Goal: Feedback & Contribution: Contribute content

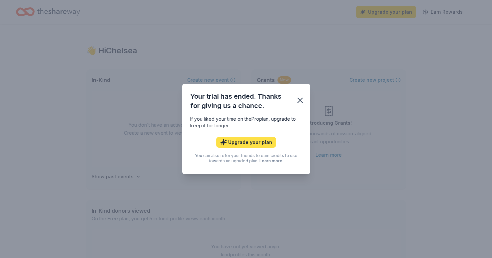
click at [246, 139] on button "Upgrade your plan" at bounding box center [246, 142] width 60 height 11
click at [236, 142] on button "Upgrade your plan" at bounding box center [246, 142] width 60 height 11
click at [259, 140] on button "Upgrade your plan" at bounding box center [246, 142] width 60 height 11
click at [299, 102] on icon "button" at bounding box center [299, 100] width 9 height 9
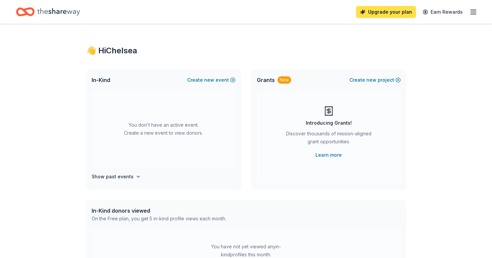
click at [387, 14] on link "Upgrade your plan" at bounding box center [386, 12] width 60 height 12
click at [381, 8] on link "Upgrade your plan" at bounding box center [386, 12] width 60 height 12
click at [394, 6] on link "Upgrade your plan" at bounding box center [386, 12] width 60 height 12
click at [373, 16] on link "Upgrade your plan" at bounding box center [386, 12] width 60 height 12
click at [373, 11] on link "Upgrade your plan" at bounding box center [386, 12] width 60 height 12
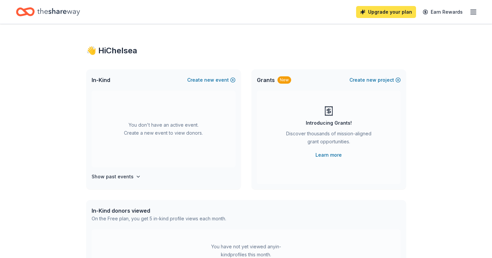
click at [373, 11] on link "Upgrade your plan" at bounding box center [386, 12] width 60 height 12
click at [233, 79] on button "Create new event" at bounding box center [211, 80] width 48 height 8
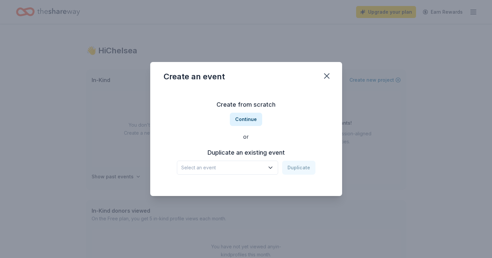
click at [263, 166] on span "Select an event" at bounding box center [222, 167] width 83 height 8
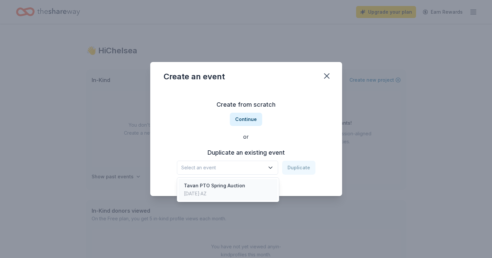
click at [217, 185] on div "Tavan PTO Spring Auction" at bounding box center [214, 185] width 61 height 8
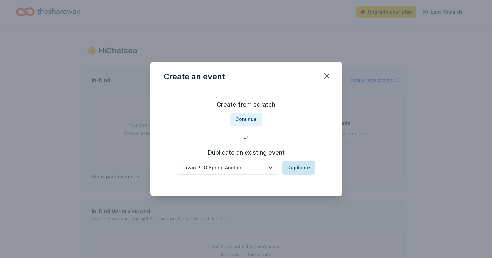
click at [305, 166] on button "Duplicate" at bounding box center [298, 167] width 33 height 14
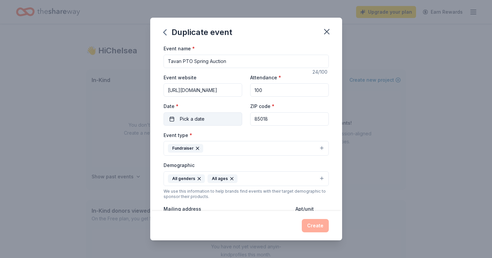
click at [218, 118] on button "Pick a date" at bounding box center [202, 118] width 79 height 13
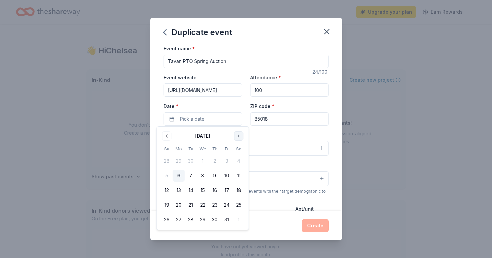
click at [238, 137] on button "Go to next month" at bounding box center [238, 135] width 9 height 9
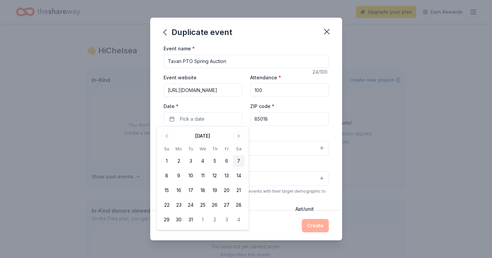
click at [240, 161] on button "7" at bounding box center [239, 161] width 12 height 12
click at [328, 127] on div "Event name * Tavan PTO Spring Auction 24 /100 Event website https://tavanptoinc…" at bounding box center [245, 198] width 165 height 309
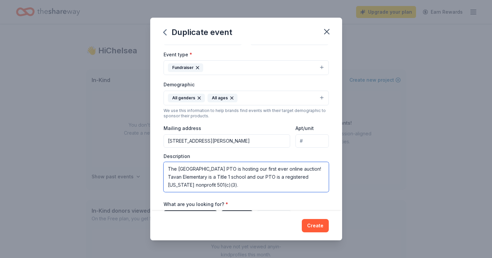
click at [251, 170] on textarea "The Tavan Elementary School PTO is hosting our first ever online auction! Tavan…" at bounding box center [245, 177] width 165 height 30
click at [272, 169] on textarea "The Tavan Elementary School PTO is hosting our first ever online auction! Tavan…" at bounding box center [245, 177] width 165 height 30
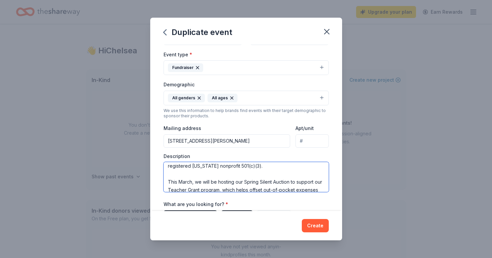
scroll to position [20, 0]
click at [248, 179] on textarea "The Tavan Elementary School PTO is hosting our 2nd annual spring auction! Tavan…" at bounding box center [245, 177] width 165 height 30
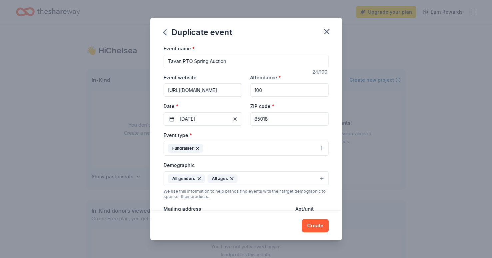
scroll to position [0, 0]
type textarea "The [GEOGRAPHIC_DATA] PTO is hosting our 2nd annual spring auction! Tavan Eleme…"
click at [208, 89] on input "https://tavanptoinc.betterworld.org/auctions/tavan-pto-spring-auction" at bounding box center [202, 89] width 79 height 13
click at [162, 87] on div "Event name * Tavan PTO Spring Auction 24 /100 Event website https://tavanptoinc…" at bounding box center [246, 127] width 192 height 166
drag, startPoint x: 166, startPoint y: 89, endPoint x: 304, endPoint y: 95, distance: 138.3
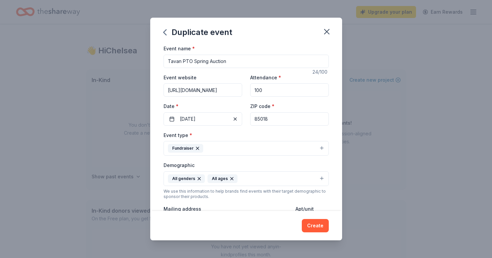
click at [304, 95] on div "Event website https://tavanptoinc.betterworld.org/auctions/tavan-pto-spring-auc…" at bounding box center [245, 99] width 165 height 52
click at [322, 228] on button "Create" at bounding box center [315, 225] width 27 height 13
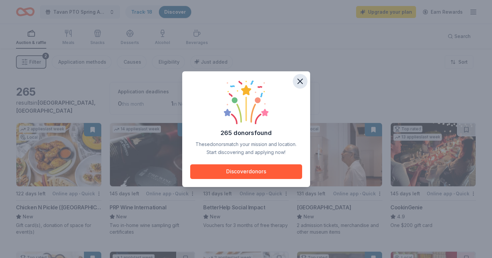
click at [299, 77] on icon "button" at bounding box center [299, 81] width 9 height 9
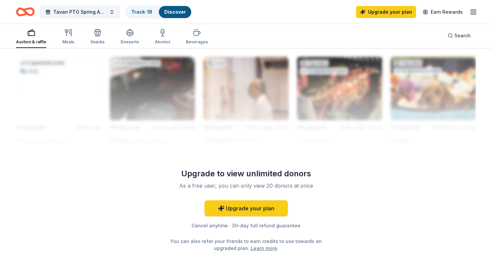
scroll to position [616, 0]
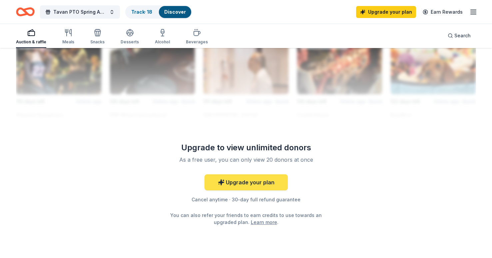
click at [240, 186] on link "Upgrade your plan" at bounding box center [245, 182] width 83 height 16
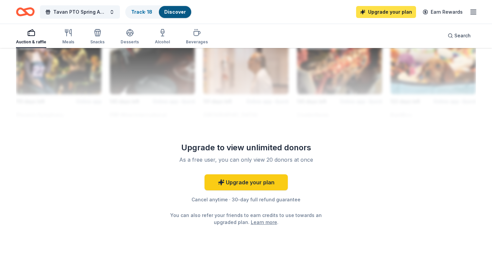
click at [385, 8] on link "Upgrade your plan" at bounding box center [386, 12] width 60 height 12
click at [470, 13] on icon "button" at bounding box center [473, 12] width 8 height 8
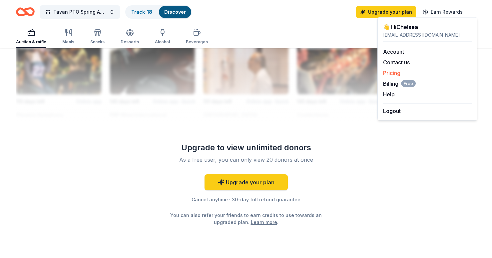
click at [394, 70] on link "Pricing" at bounding box center [391, 73] width 17 height 7
click at [387, 76] on link "Pricing" at bounding box center [391, 73] width 17 height 7
click at [390, 71] on link "Pricing" at bounding box center [391, 73] width 17 height 7
click at [396, 52] on link "Account" at bounding box center [393, 51] width 21 height 7
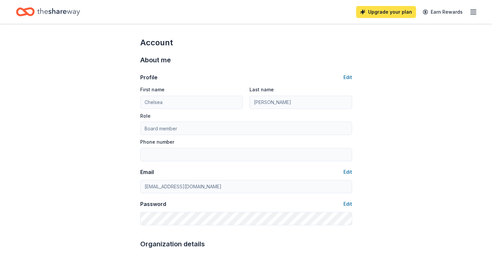
click at [383, 7] on link "Upgrade your plan" at bounding box center [386, 12] width 60 height 12
click at [374, 12] on link "Upgrade your plan" at bounding box center [386, 12] width 60 height 12
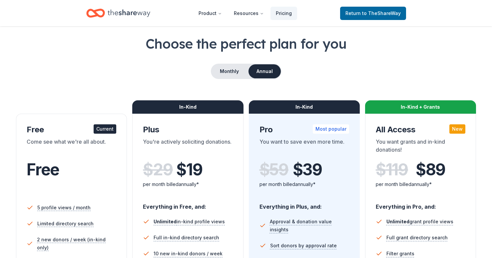
scroll to position [30, 0]
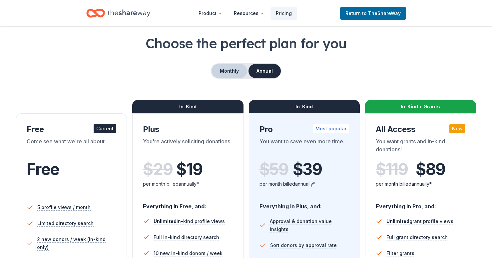
click at [228, 69] on button "Monthly" at bounding box center [229, 71] width 36 height 14
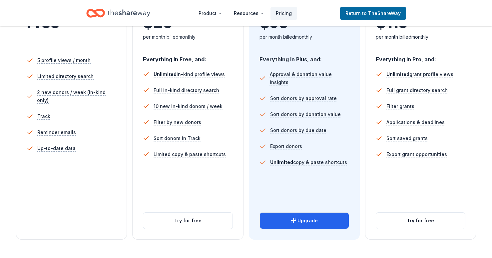
scroll to position [180, 0]
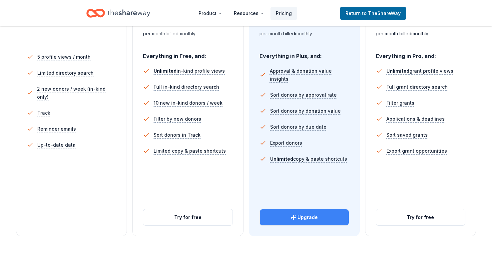
click at [306, 218] on button "Upgrade" at bounding box center [304, 217] width 89 height 16
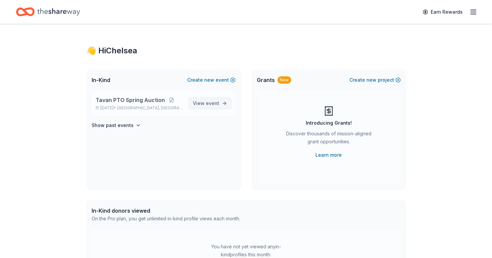
click at [214, 106] on span "View event" at bounding box center [206, 103] width 26 height 8
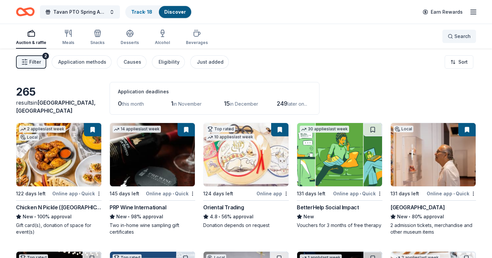
click at [451, 32] on button "Search" at bounding box center [459, 36] width 34 height 13
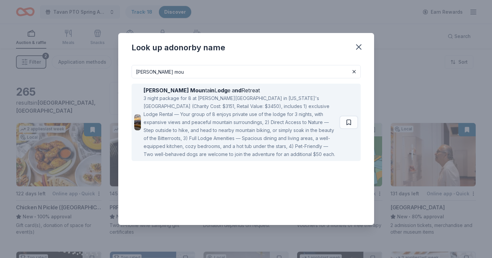
type input "downing mou"
click at [227, 91] on div "Downing Moun ta in L odg e a nd Retreat" at bounding box center [239, 90] width 193 height 8
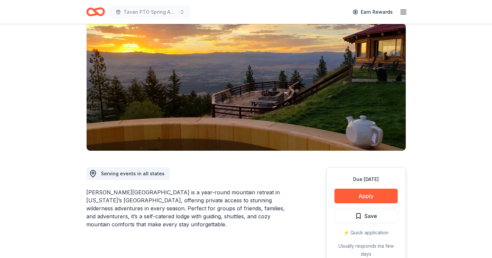
scroll to position [71, 0]
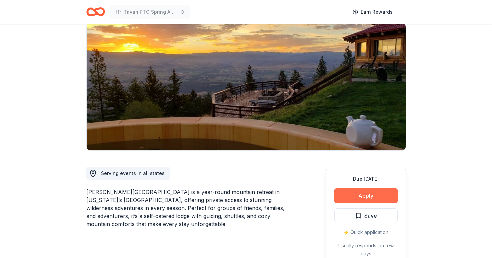
click at [391, 188] on button "Apply" at bounding box center [365, 195] width 63 height 15
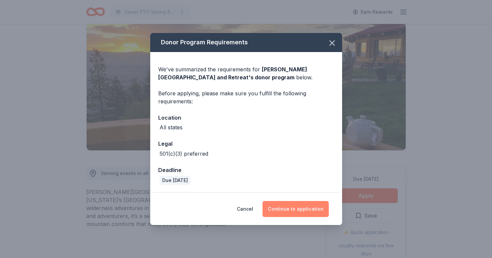
click at [308, 208] on button "Continue to application" at bounding box center [295, 209] width 66 height 16
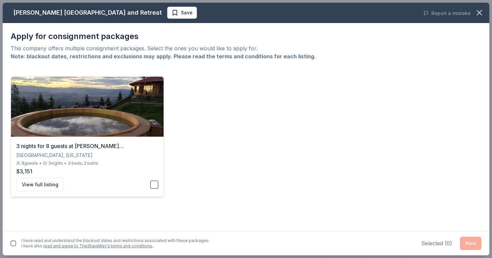
click at [163, 187] on div "3 nights for 8 guests at [PERSON_NAME][GEOGRAPHIC_DATA] [GEOGRAPHIC_DATA], [US_…" at bounding box center [87, 166] width 152 height 60
click at [471, 245] on button "Next" at bounding box center [470, 242] width 21 height 13
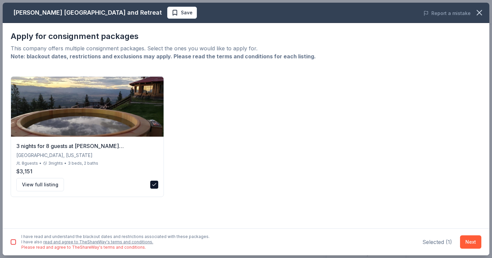
click at [12, 239] on button "button" at bounding box center [13, 241] width 5 height 5
click at [477, 243] on button "Next" at bounding box center [470, 241] width 21 height 13
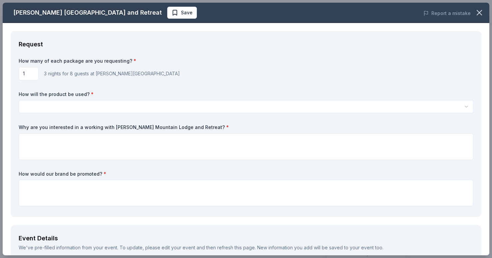
click at [71, 109] on html "Tavan PTO Spring Auction Earn Rewards Due in 145 days Share Downing Mountain Lo…" at bounding box center [246, 58] width 492 height 258
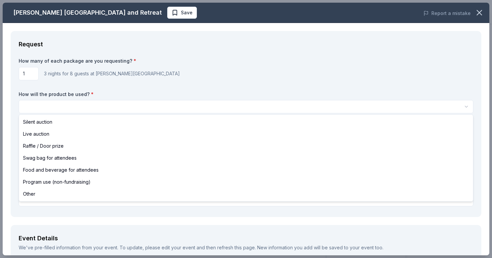
scroll to position [0, 0]
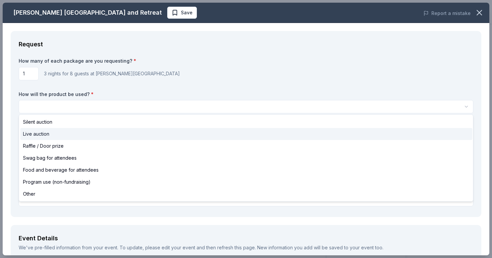
select select "liveAuction"
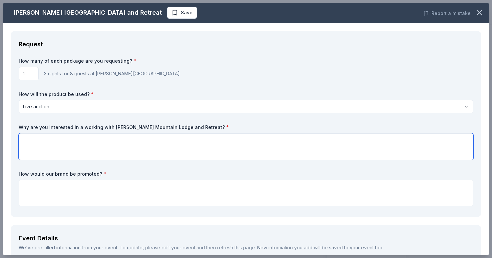
click at [110, 145] on textarea at bounding box center [246, 146] width 454 height 27
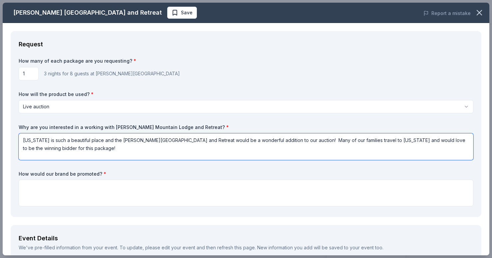
type textarea "Montana is such a beautiful place and the Downing Mountain Lodge and Retreat wo…"
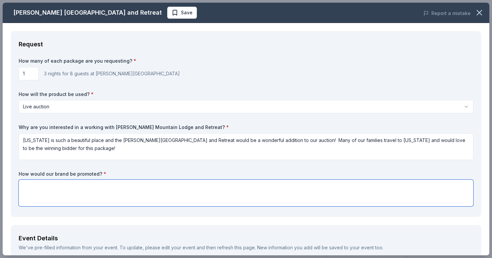
click at [67, 188] on textarea at bounding box center [246, 192] width 454 height 27
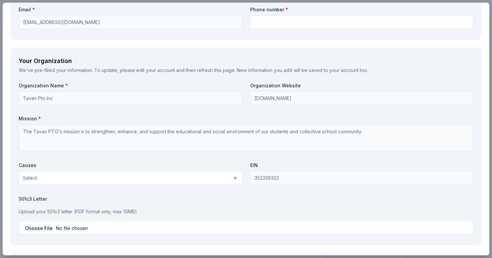
scroll to position [541, 0]
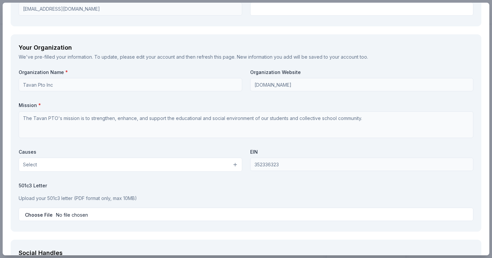
type textarea "We will have signage for this item and it will be only be featured during our l…"
click at [49, 211] on input "file" at bounding box center [246, 213] width 454 height 13
type input "C:\fakepath\Tavan IRS Letter.pdf"
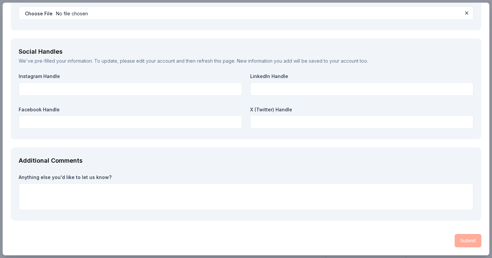
scroll to position [739, 0]
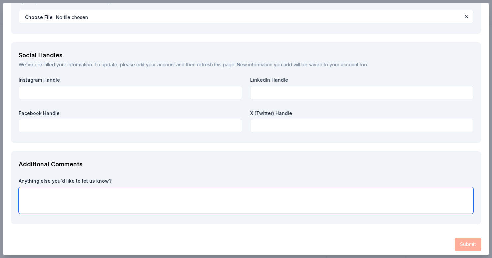
click at [176, 196] on textarea at bounding box center [246, 200] width 454 height 27
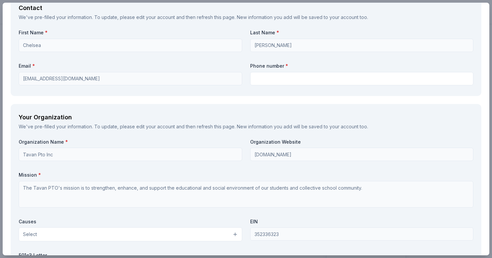
scroll to position [471, 0]
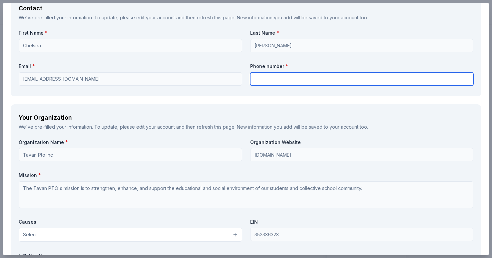
click at [300, 75] on input "text" at bounding box center [361, 78] width 223 height 13
type input "4807603529"
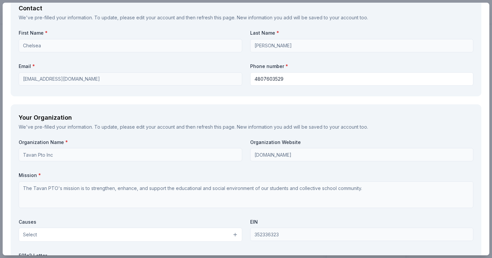
click at [237, 106] on div "Your Organization We've pre-filled your information. To update, please edit you…" at bounding box center [246, 202] width 470 height 197
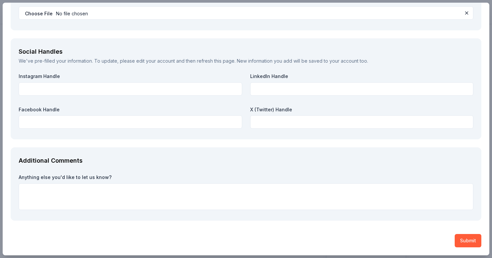
scroll to position [739, 0]
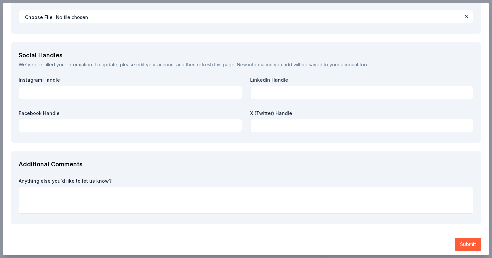
click at [470, 237] on button "Submit" at bounding box center [467, 243] width 27 height 13
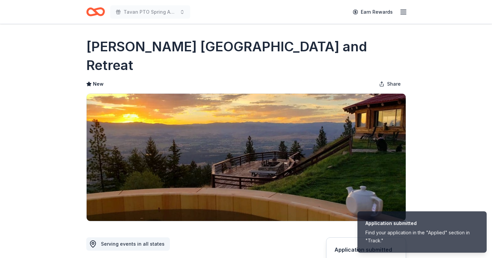
click at [90, 13] on icon "Home" at bounding box center [95, 12] width 19 height 16
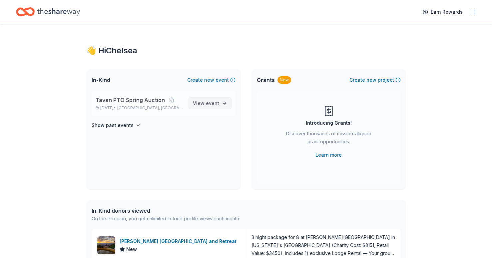
click at [204, 103] on span "View event" at bounding box center [206, 103] width 26 height 8
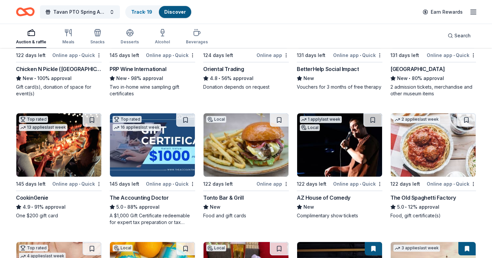
scroll to position [159, 0]
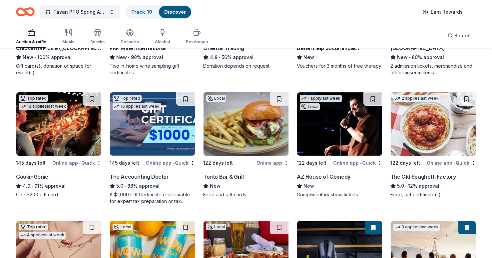
click at [158, 180] on div "The Accounting Doctor" at bounding box center [139, 176] width 59 height 8
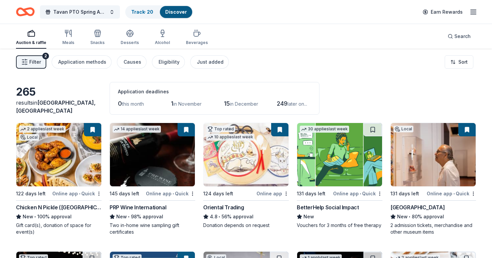
scroll to position [0, 0]
click at [459, 61] on html "Tavan PTO Spring Auction Track · 20 Discover Earn Rewards Auction & raffle Meal…" at bounding box center [246, 129] width 492 height 258
click at [422, 77] on div "Sort by approval rate" at bounding box center [441, 78] width 59 height 12
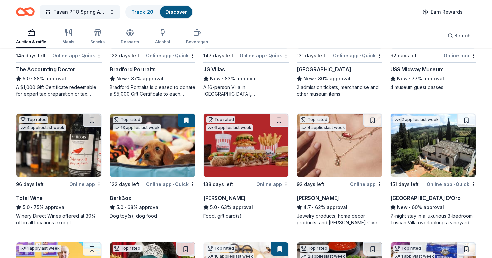
scroll to position [269, 0]
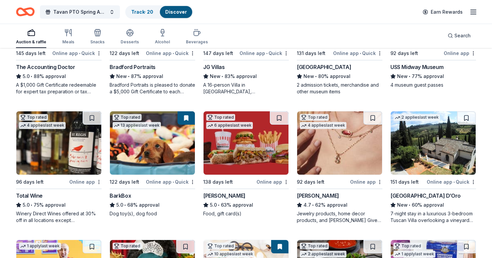
click at [62, 212] on div "Winery Direct Wines offered at 30% off in all locations except CT, MA, and othe…" at bounding box center [59, 216] width 86 height 13
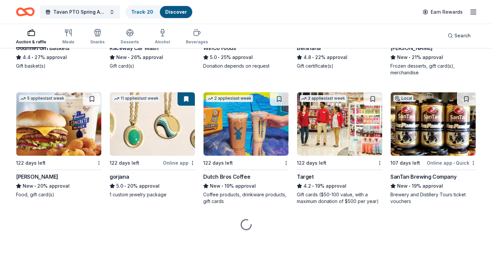
scroll to position [923, 0]
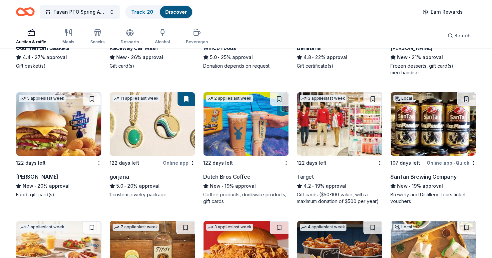
click at [151, 132] on img at bounding box center [152, 123] width 85 height 63
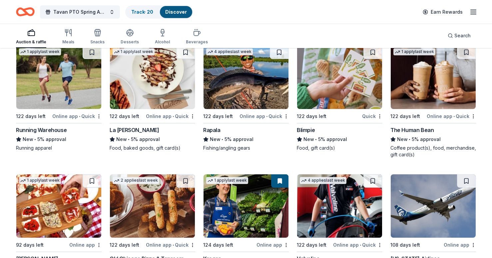
scroll to position [2365, 0]
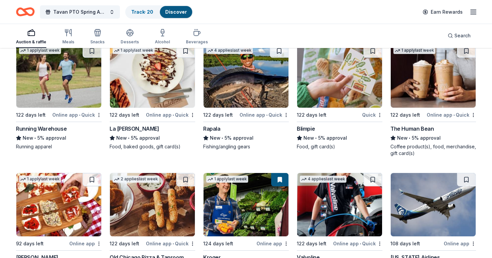
click at [28, 35] on rect "button" at bounding box center [31, 33] width 7 height 4
click at [68, 35] on icon "button" at bounding box center [68, 33] width 8 height 8
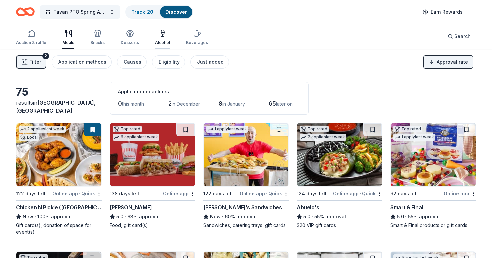
click at [158, 30] on icon "button" at bounding box center [162, 33] width 8 height 8
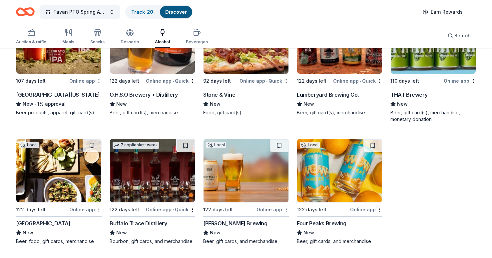
scroll to position [498, 0]
click at [351, 217] on div "Local 122 days left Online app Four Peaks Brewing New Beer, gift cards, and mer…" at bounding box center [340, 191] width 86 height 106
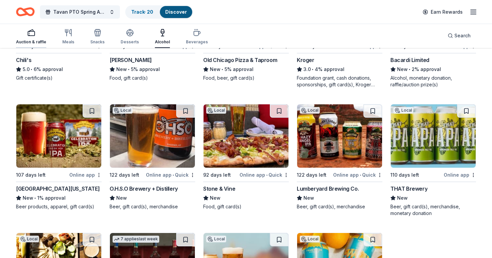
click at [38, 40] on div "Auction & raffle" at bounding box center [31, 41] width 30 height 5
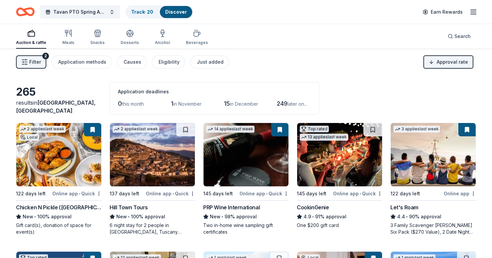
click at [265, 158] on img at bounding box center [245, 154] width 85 height 63
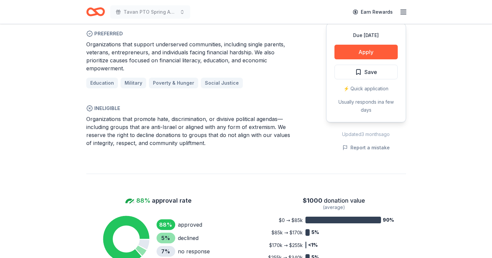
scroll to position [447, 0]
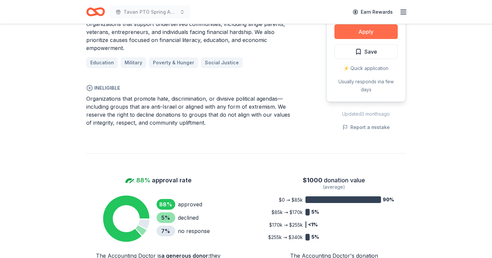
click at [386, 33] on button "Apply" at bounding box center [365, 31] width 63 height 15
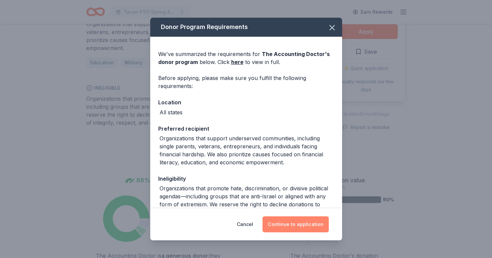
click at [313, 219] on button "Continue to application" at bounding box center [295, 224] width 66 height 16
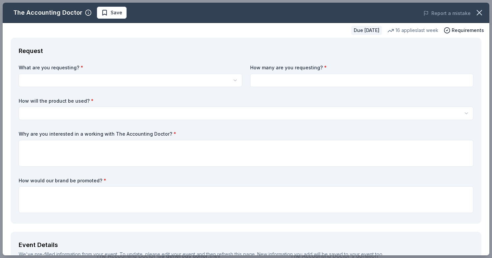
click at [213, 88] on div "What are you requesting? * A $1,000 Gift Certificate redeemable for expert tax …" at bounding box center [246, 139] width 454 height 151
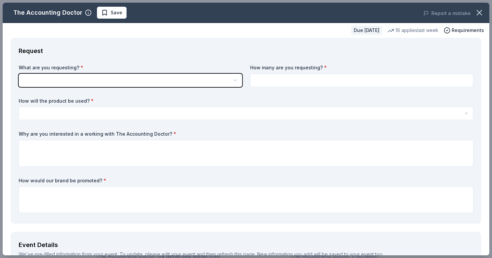
scroll to position [0, 0]
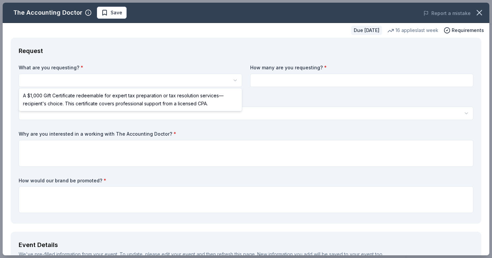
click at [216, 76] on html "Tavan PTO Spring Auction Earn Rewards Due [DATE] Share The Accounting Doctor 5.…" at bounding box center [246, 129] width 492 height 258
select select "A $1,000 Gift Certificate redeemable for expert tax preparation or tax resoluti…"
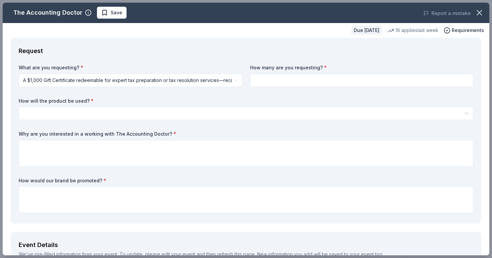
click at [298, 77] on input at bounding box center [361, 80] width 223 height 13
type input "1"
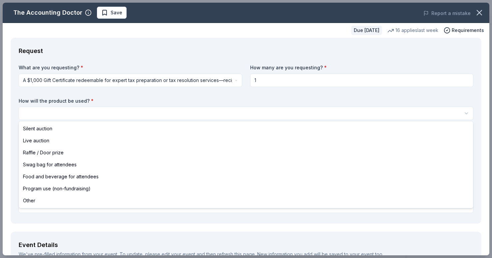
click at [216, 108] on html "Tavan PTO Spring Auction Earn Rewards Due [DATE] Share The Accounting Doctor 5.…" at bounding box center [246, 129] width 492 height 258
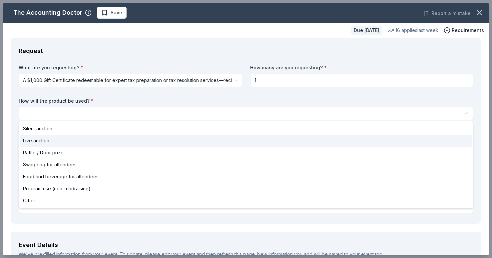
select select "liveAuction"
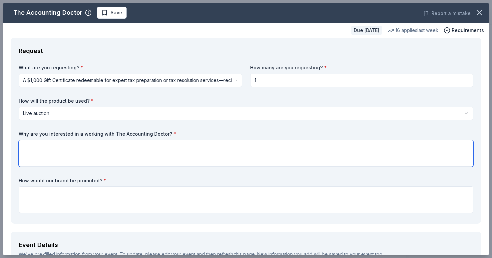
click at [77, 155] on textarea at bounding box center [246, 153] width 454 height 27
type textarea "I"
type textarea "Because who doesn't need an accountant?! This would be such a unique auction it…"
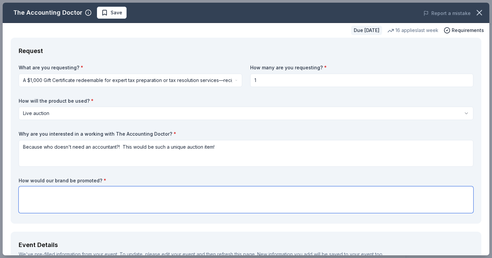
click at [108, 195] on textarea at bounding box center [246, 199] width 454 height 27
type textarea "W"
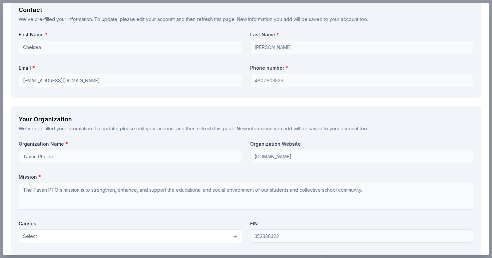
scroll to position [568, 0]
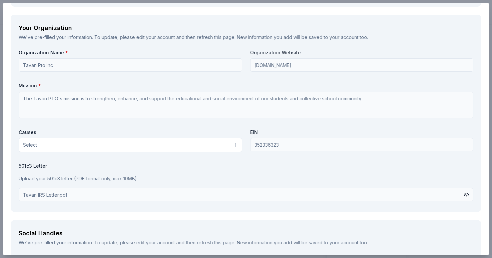
type textarea "This item would only be available during our live auction and we will feature s…"
click at [176, 135] on div "Causes Select" at bounding box center [130, 140] width 223 height 23
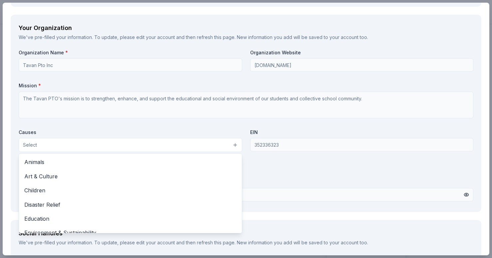
click at [173, 139] on button "Select" at bounding box center [130, 145] width 223 height 14
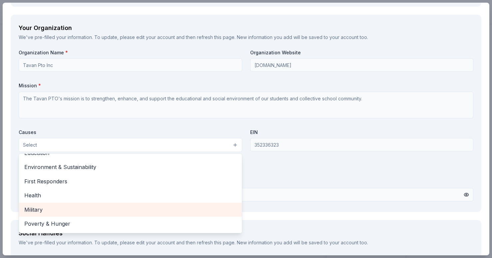
scroll to position [57, 0]
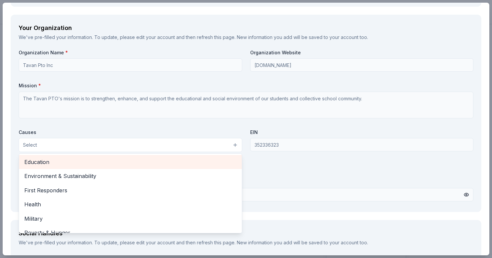
click at [111, 158] on span "Education" at bounding box center [130, 161] width 212 height 9
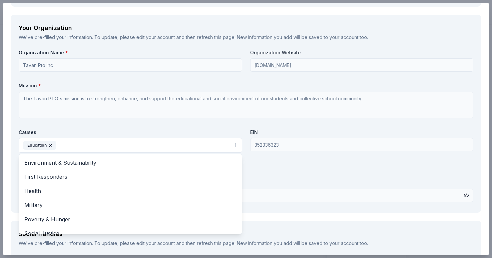
click at [303, 182] on div "Organization Name * Tavan Pto Inc Organization Website www.tavanpto.com Mission…" at bounding box center [246, 126] width 454 height 155
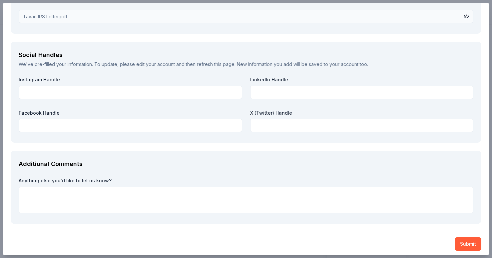
scroll to position [746, 0]
click at [467, 239] on button "Submit" at bounding box center [467, 243] width 27 height 13
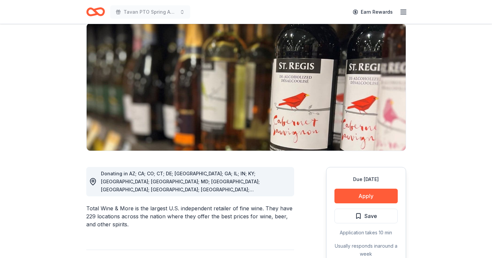
scroll to position [52, 0]
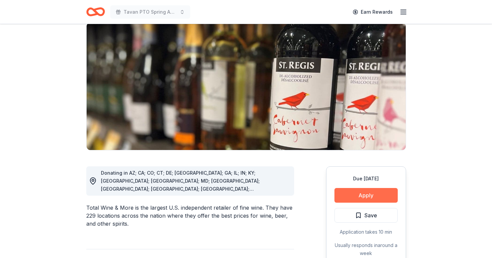
click at [371, 195] on button "Apply" at bounding box center [365, 195] width 63 height 15
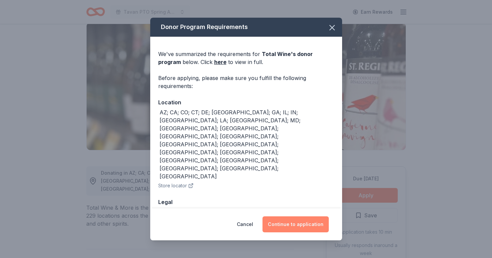
click at [286, 216] on button "Continue to application" at bounding box center [295, 224] width 66 height 16
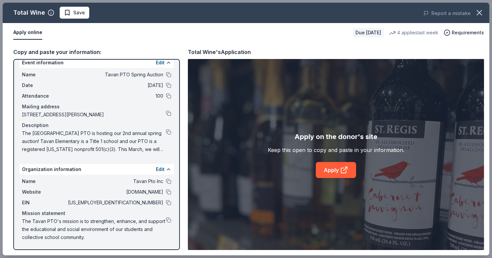
scroll to position [8, 0]
click at [348, 166] on icon at bounding box center [344, 170] width 8 height 8
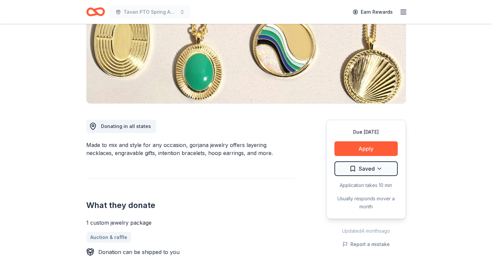
scroll to position [100, 0]
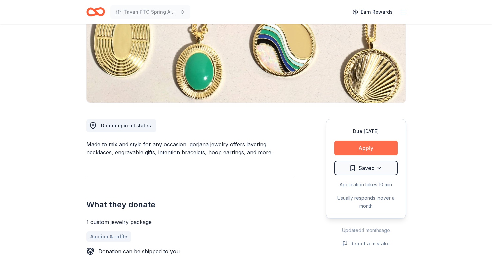
click at [364, 151] on button "Apply" at bounding box center [365, 147] width 63 height 15
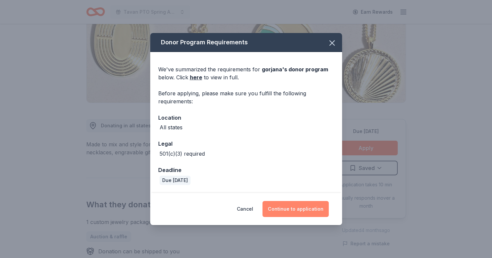
click at [302, 206] on button "Continue to application" at bounding box center [295, 209] width 66 height 16
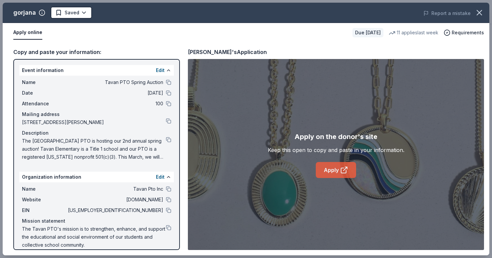
click at [342, 175] on link "Apply" at bounding box center [336, 170] width 40 height 16
click at [170, 211] on button at bounding box center [168, 209] width 5 height 5
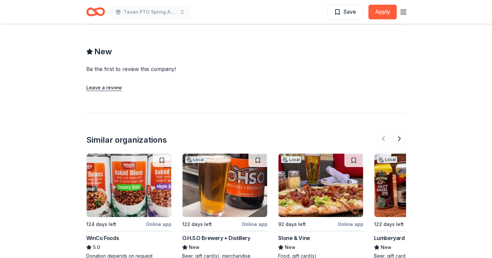
scroll to position [523, 0]
click at [380, 15] on button "Apply" at bounding box center [382, 12] width 28 height 15
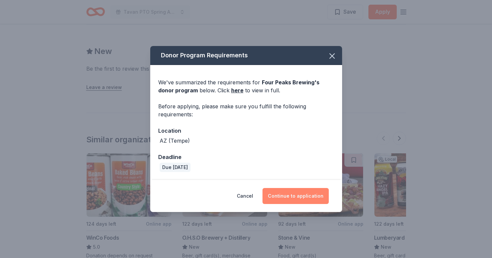
click at [309, 201] on button "Continue to application" at bounding box center [295, 196] width 66 height 16
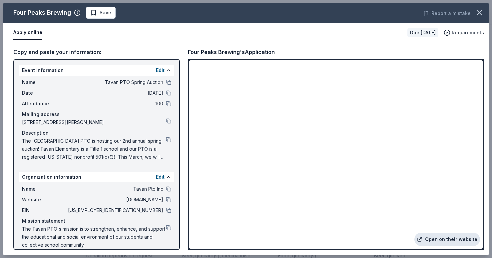
click at [455, 237] on link "Open on their website" at bounding box center [447, 238] width 66 height 13
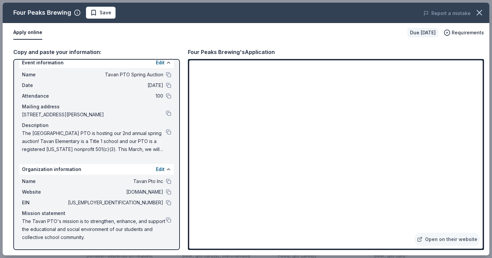
scroll to position [8, 0]
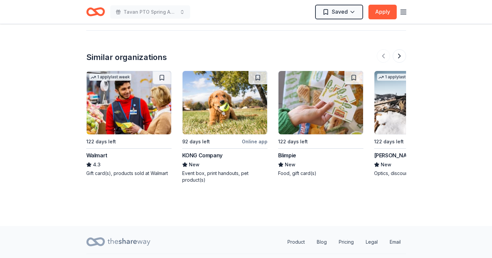
scroll to position [747, 0]
